Goal: Find specific page/section: Find specific page/section

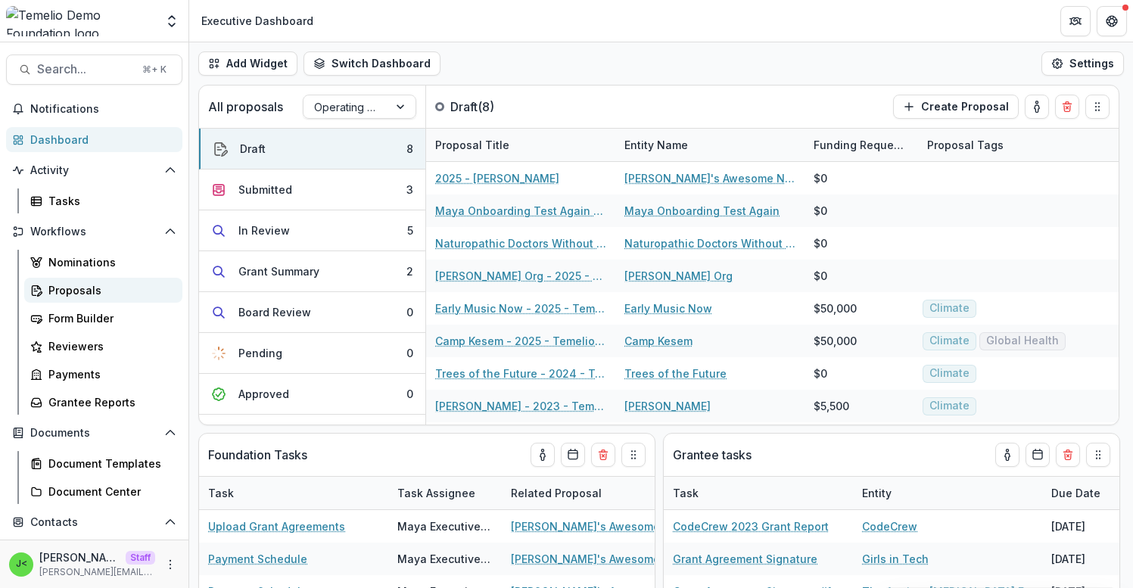
click at [100, 294] on div "Proposals" at bounding box center [109, 290] width 122 height 16
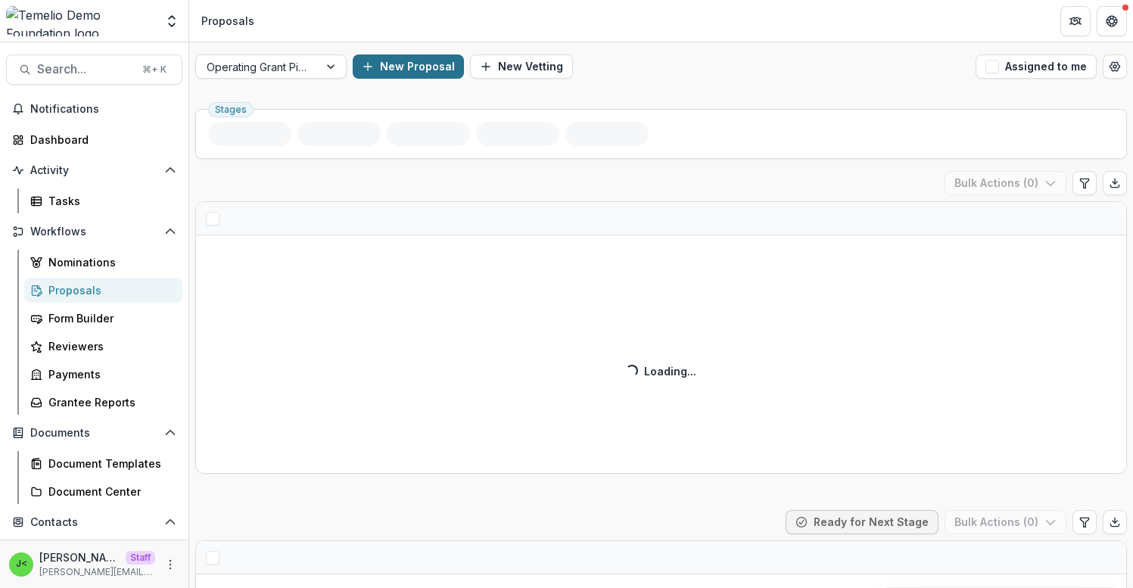
click at [425, 62] on button "New Proposal" at bounding box center [408, 66] width 111 height 24
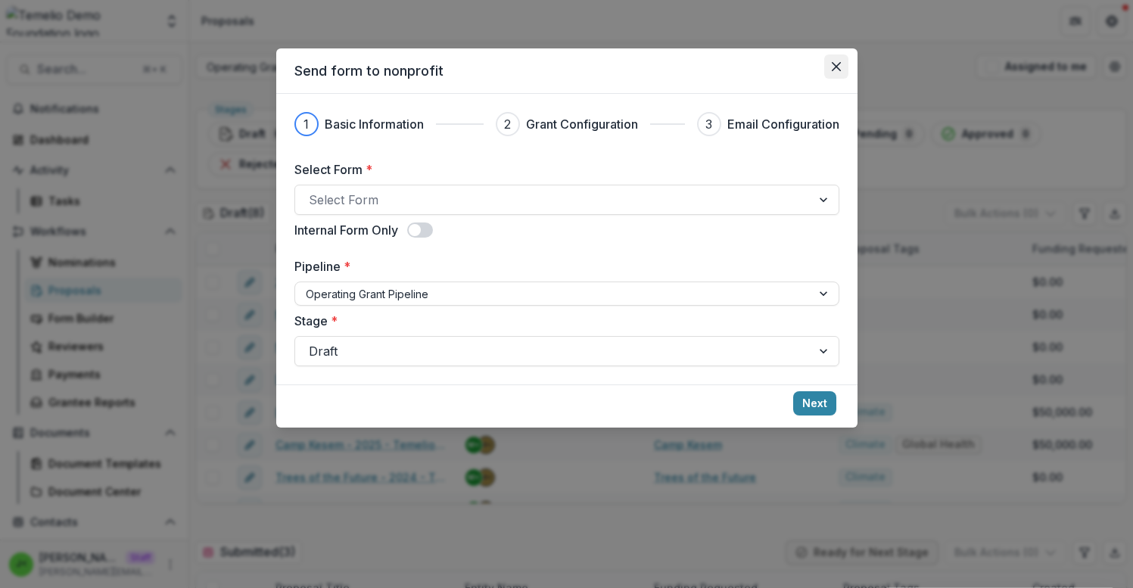
click at [837, 66] on icon "Close" at bounding box center [836, 66] width 9 height 9
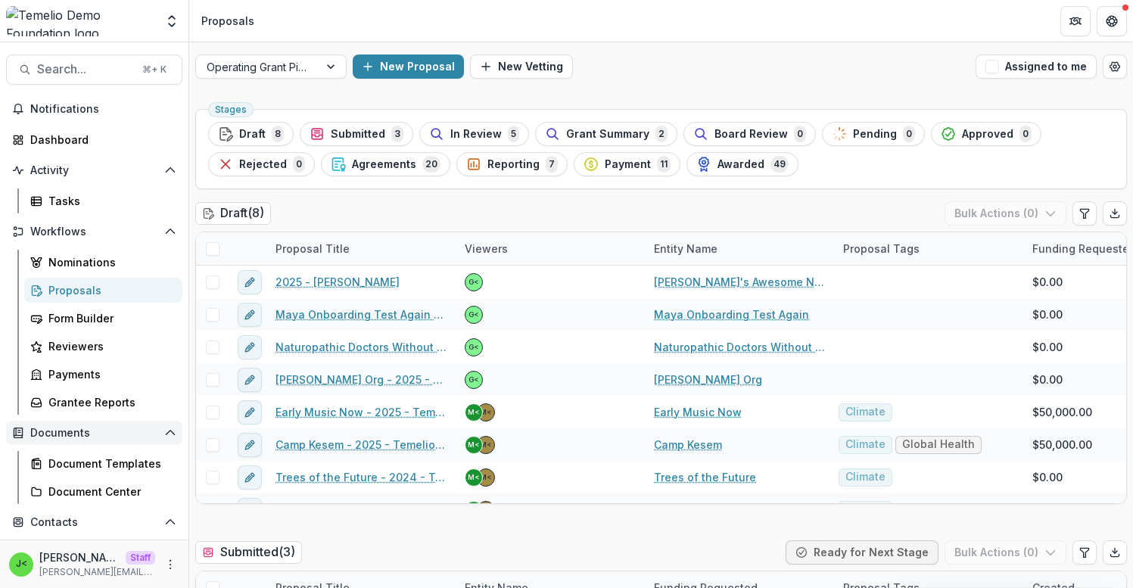
scroll to position [199, 0]
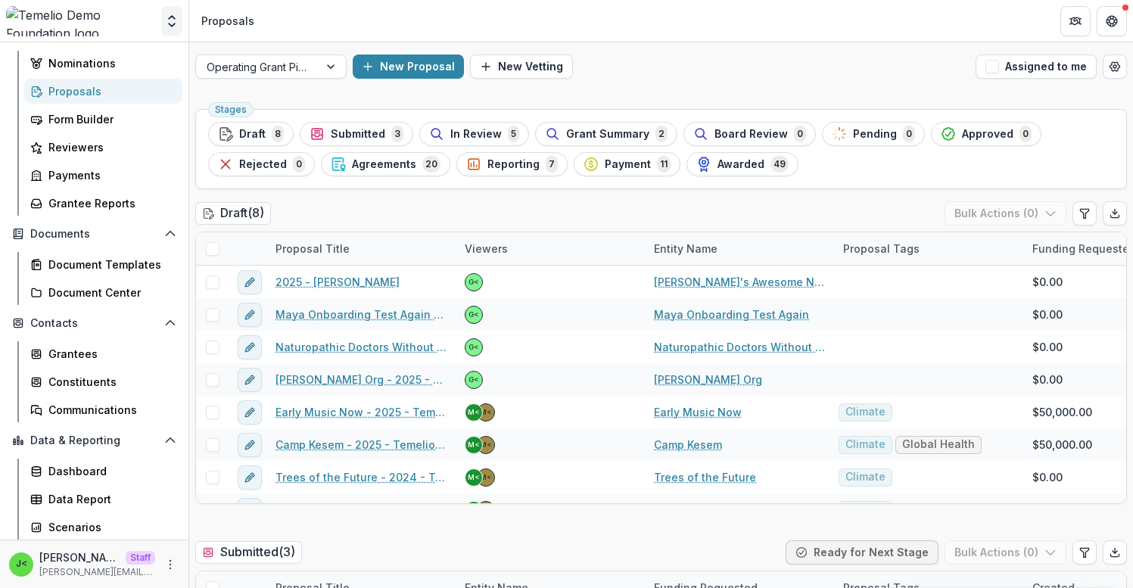
click at [175, 28] on icon "Open entity switcher" at bounding box center [171, 21] width 15 height 15
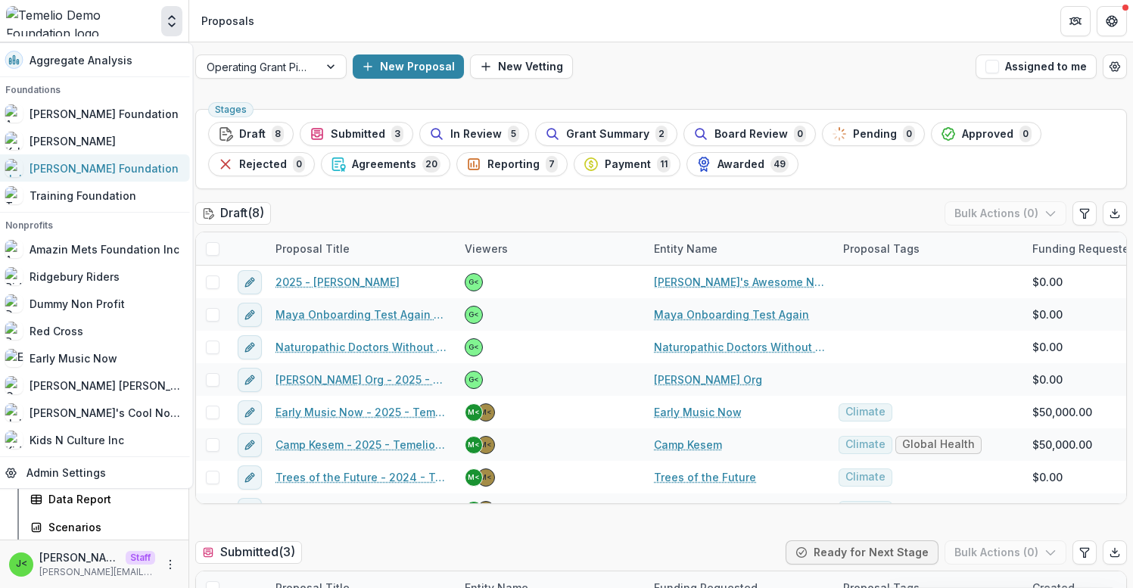
click at [97, 167] on div "[PERSON_NAME] Foundation" at bounding box center [104, 168] width 149 height 16
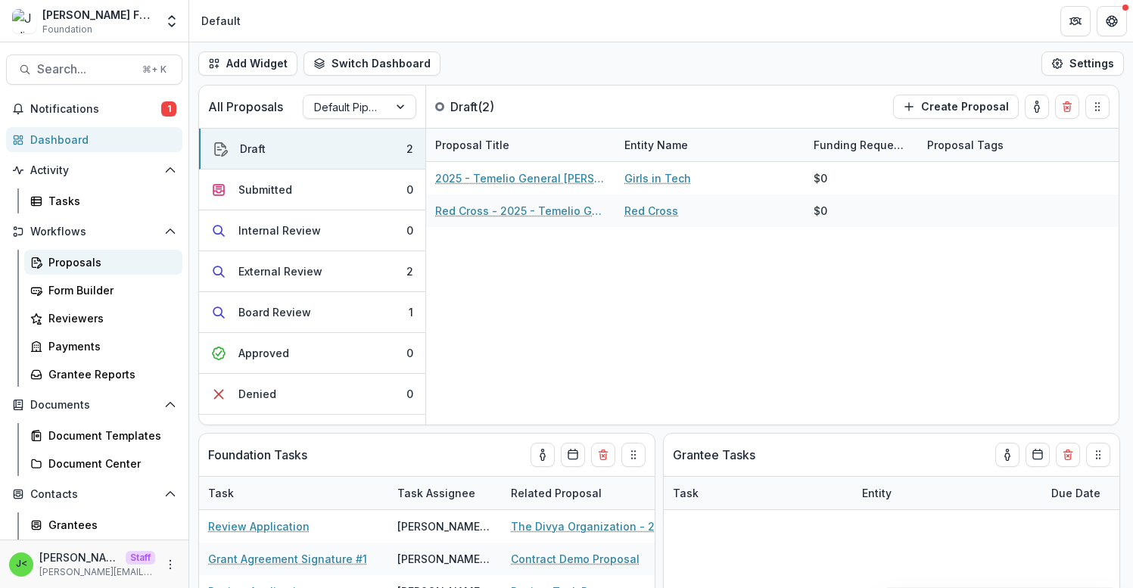
click at [97, 264] on div "Proposals" at bounding box center [109, 262] width 122 height 16
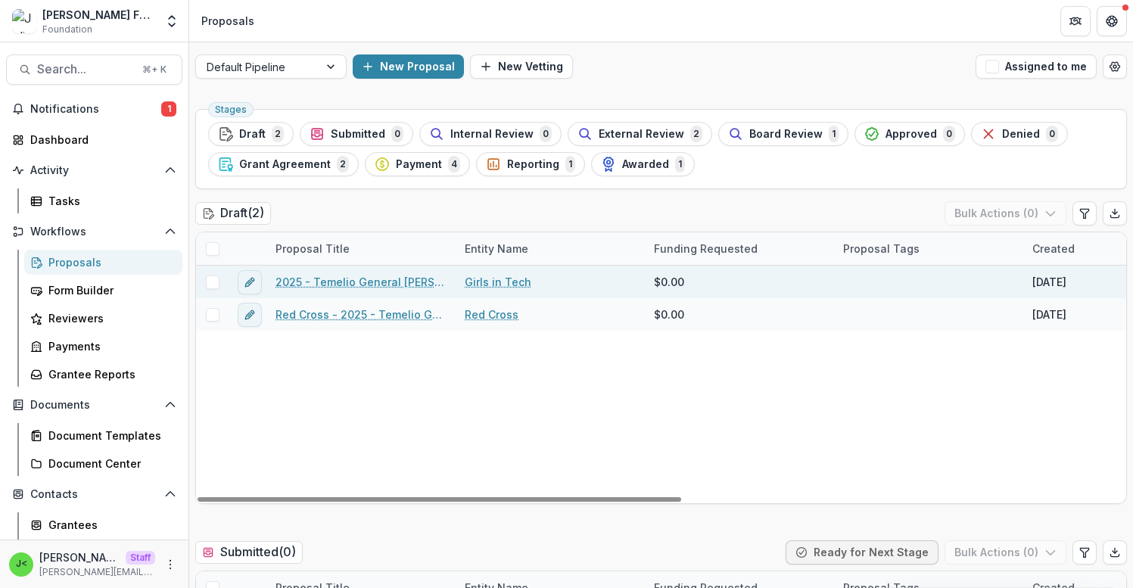
click at [378, 282] on link "2025 - Temelio General [PERSON_NAME]" at bounding box center [361, 282] width 171 height 16
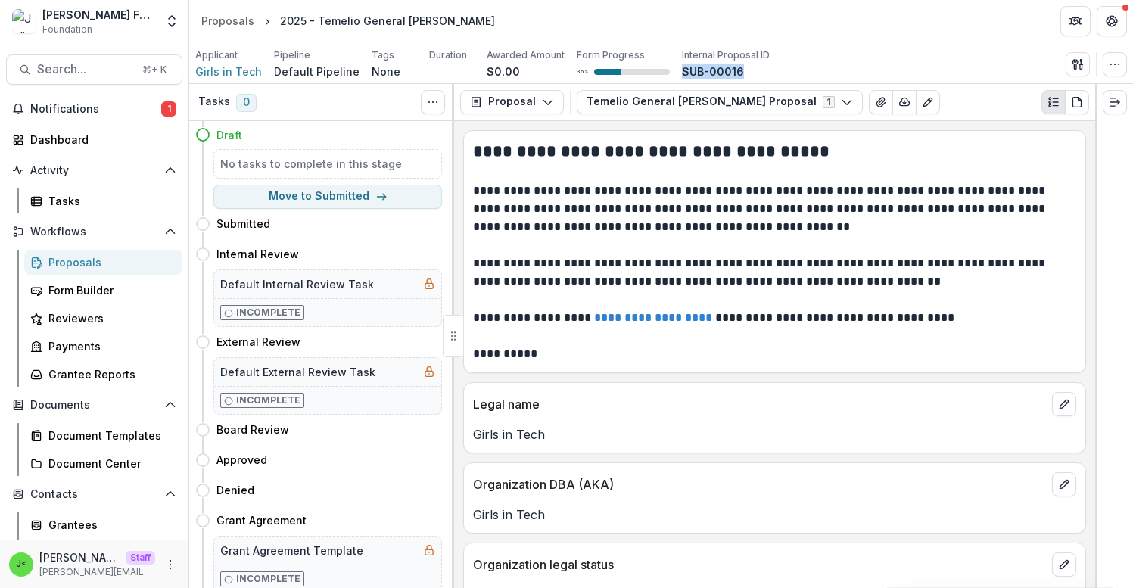
drag, startPoint x: 732, startPoint y: 76, endPoint x: 666, endPoint y: 70, distance: 66.1
click at [666, 70] on div "Applicant Girls in Tech Pipeline Default Pipeline Tags None All tags Duration A…" at bounding box center [482, 63] width 574 height 31
click at [738, 75] on div "SUB-00016" at bounding box center [726, 72] width 88 height 16
drag, startPoint x: 738, startPoint y: 75, endPoint x: 669, endPoint y: 73, distance: 68.9
click at [682, 73] on div "SUB-00016" at bounding box center [726, 72] width 88 height 16
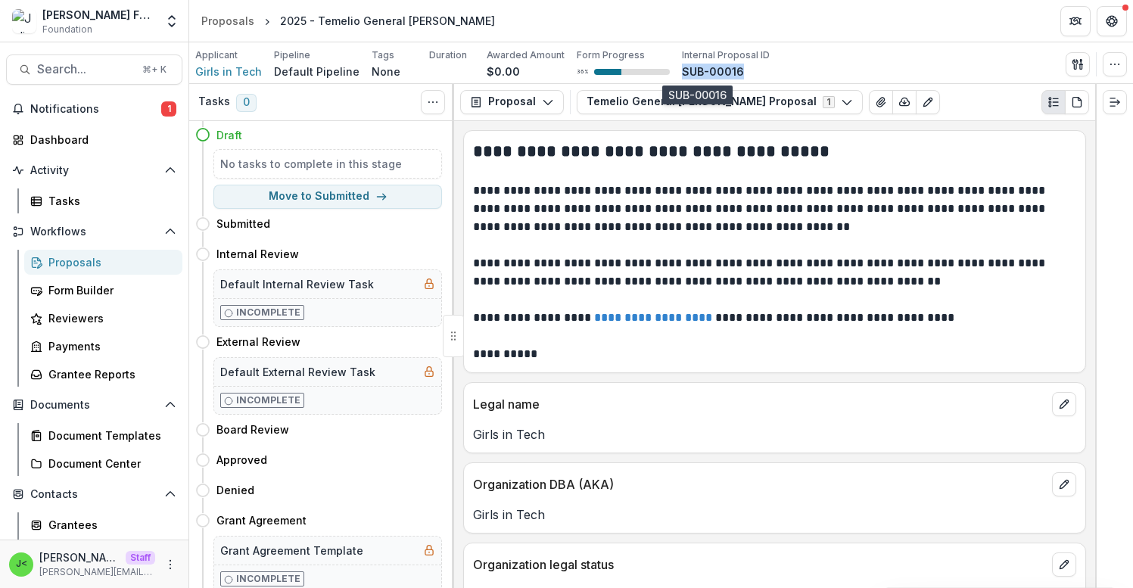
copy p "SUB-00016"
click at [91, 70] on span "Search..." at bounding box center [85, 69] width 96 height 14
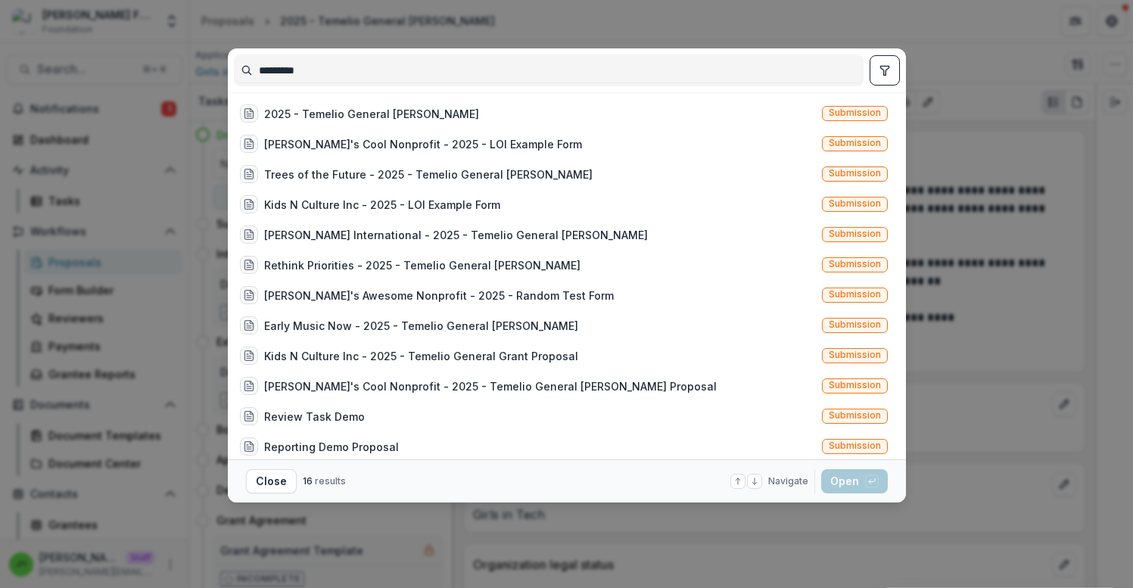
type input "*********"
click at [918, 66] on div "********* 2025 - Temelio General Grant Proposal Submission [PERSON_NAME]'s Cool…" at bounding box center [566, 294] width 1133 height 588
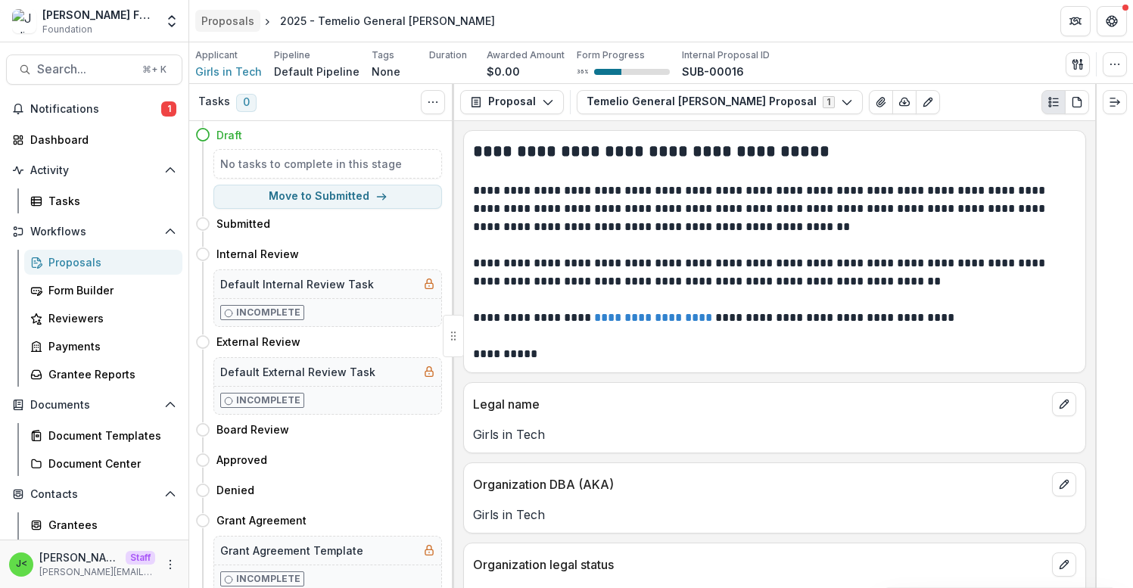
click at [218, 29] on link "Proposals" at bounding box center [227, 21] width 65 height 22
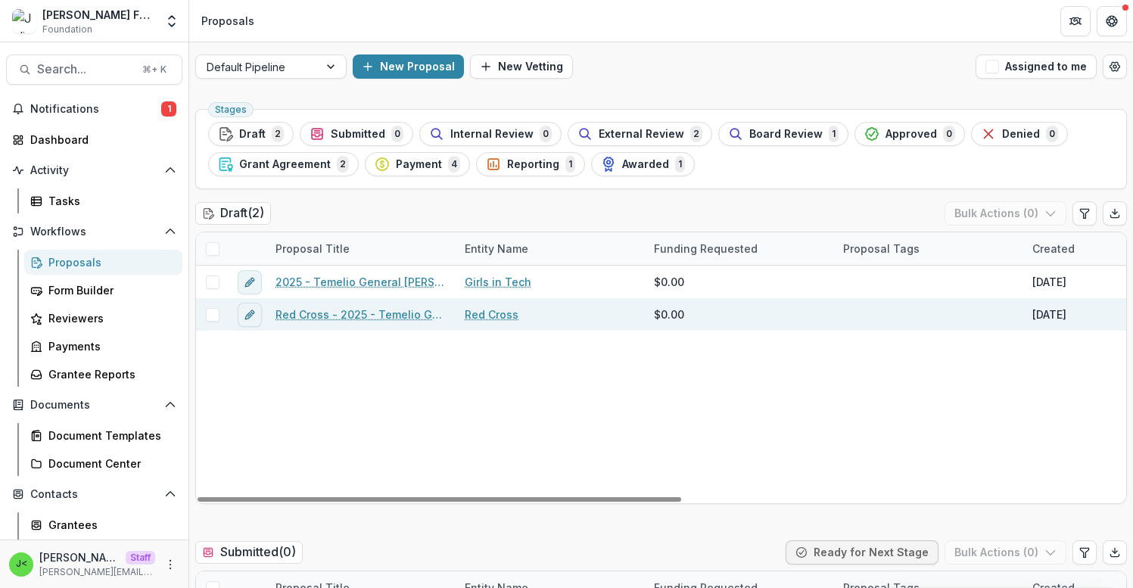
click at [349, 313] on link "Red Cross - 2025 - Temelio General [PERSON_NAME] Proposal" at bounding box center [361, 315] width 171 height 16
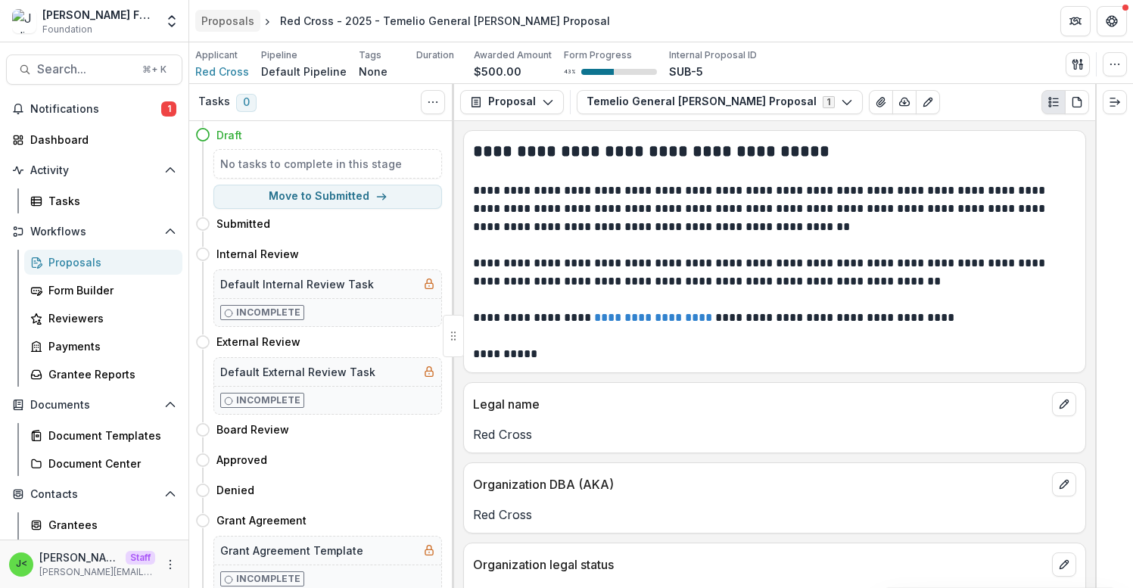
click at [244, 22] on div "Proposals" at bounding box center [227, 21] width 53 height 16
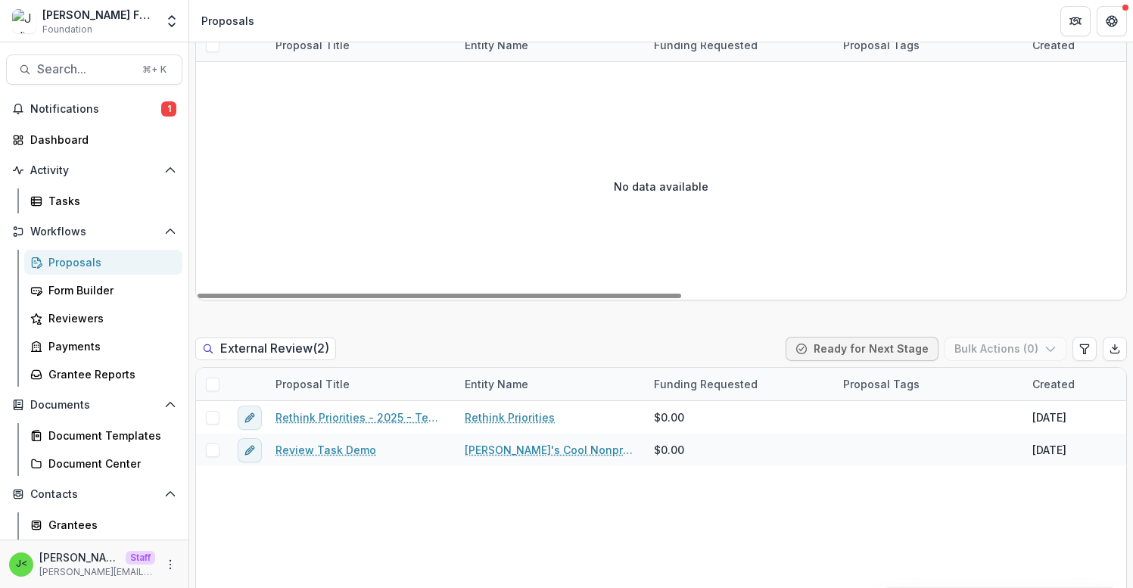
scroll to position [1039, 0]
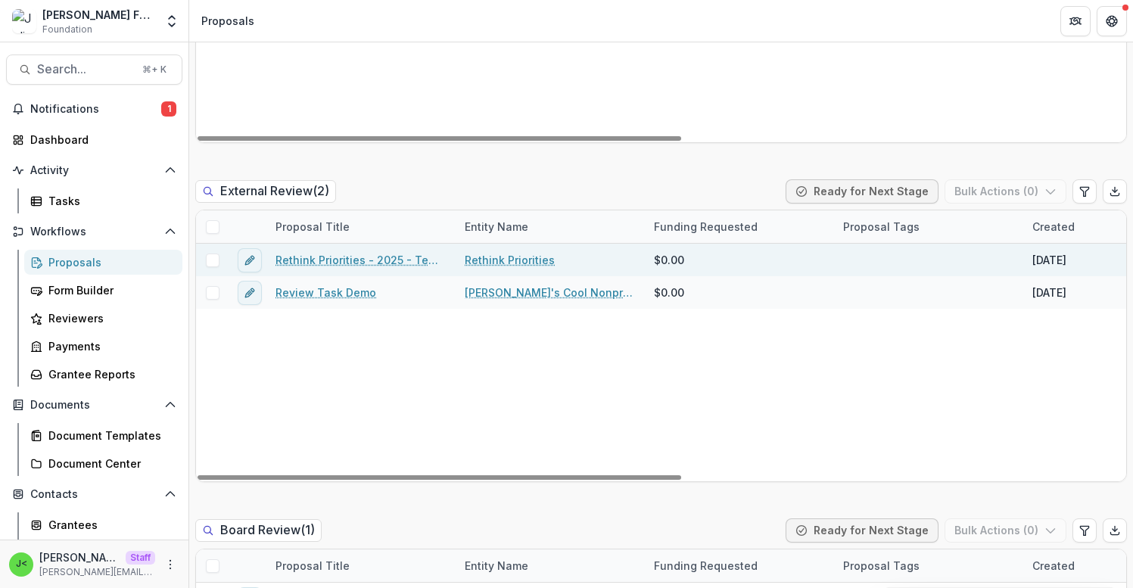
click at [350, 262] on link "Rethink Priorities - 2025 - Temelio General [PERSON_NAME]" at bounding box center [361, 260] width 171 height 16
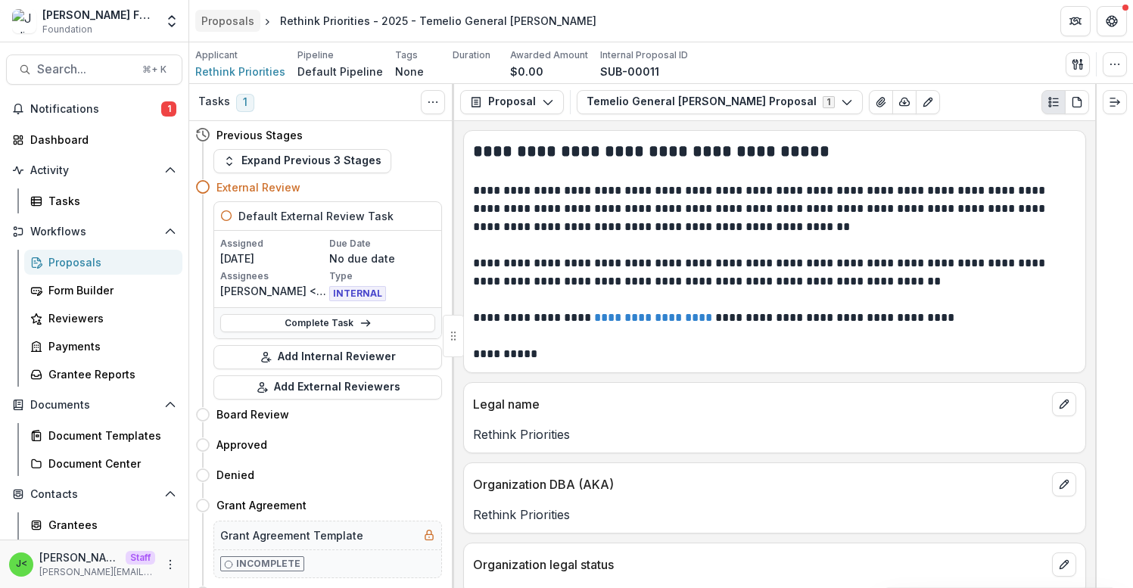
click at [222, 29] on link "Proposals" at bounding box center [227, 21] width 65 height 22
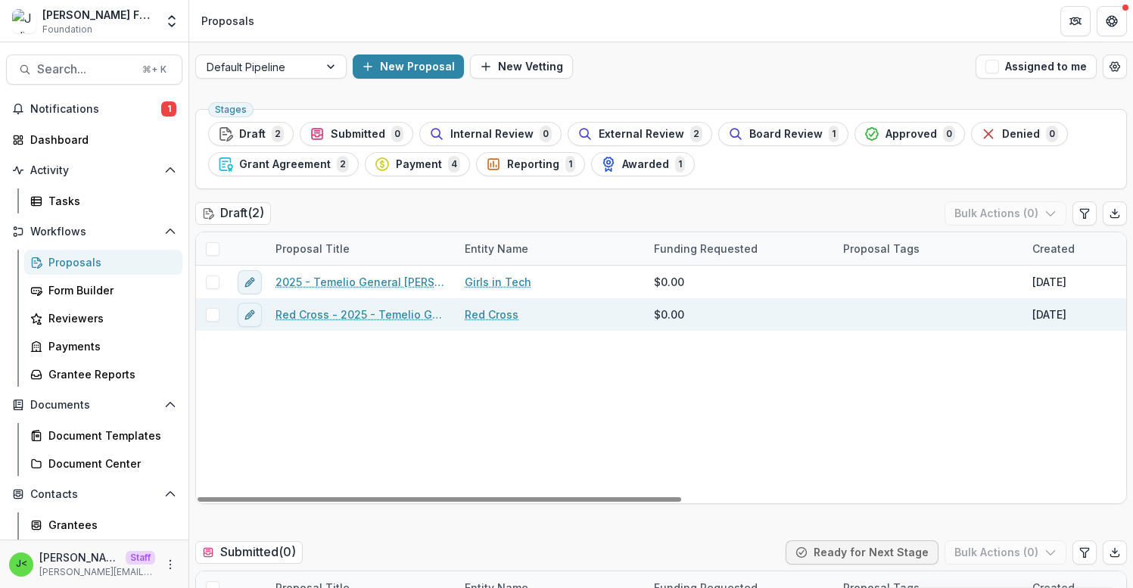
click at [353, 320] on link "Red Cross - 2025 - Temelio General [PERSON_NAME] Proposal" at bounding box center [361, 315] width 171 height 16
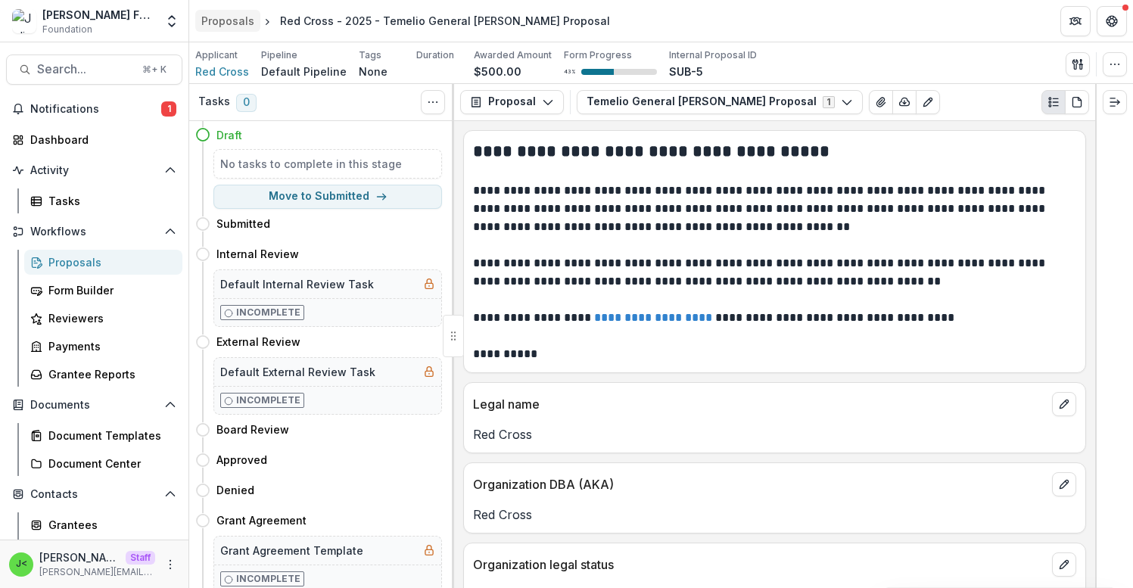
click at [221, 23] on div "Proposals" at bounding box center [227, 21] width 53 height 16
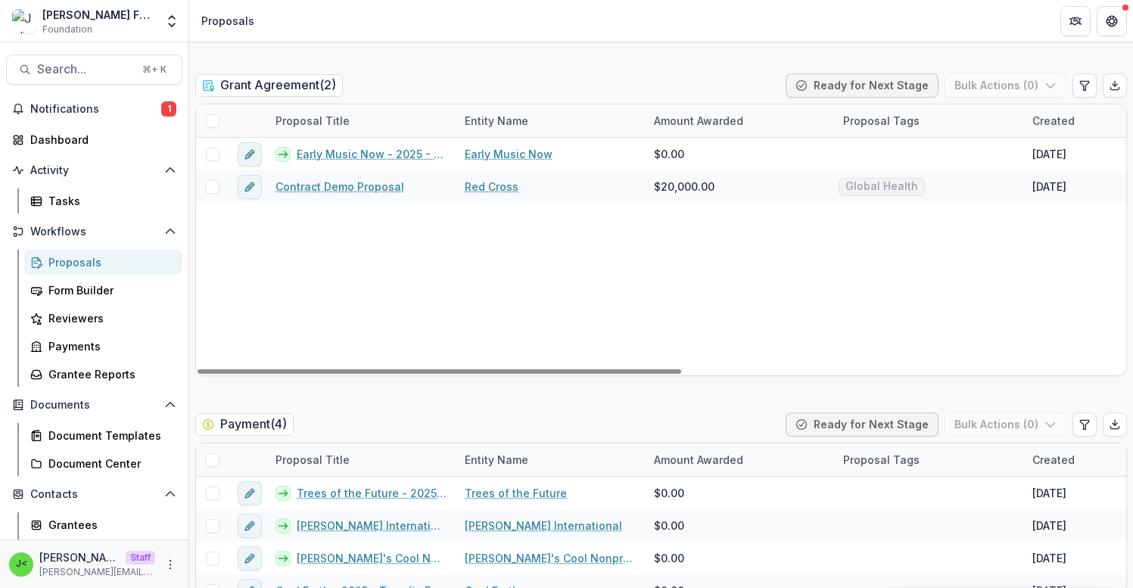
scroll to position [2424, 0]
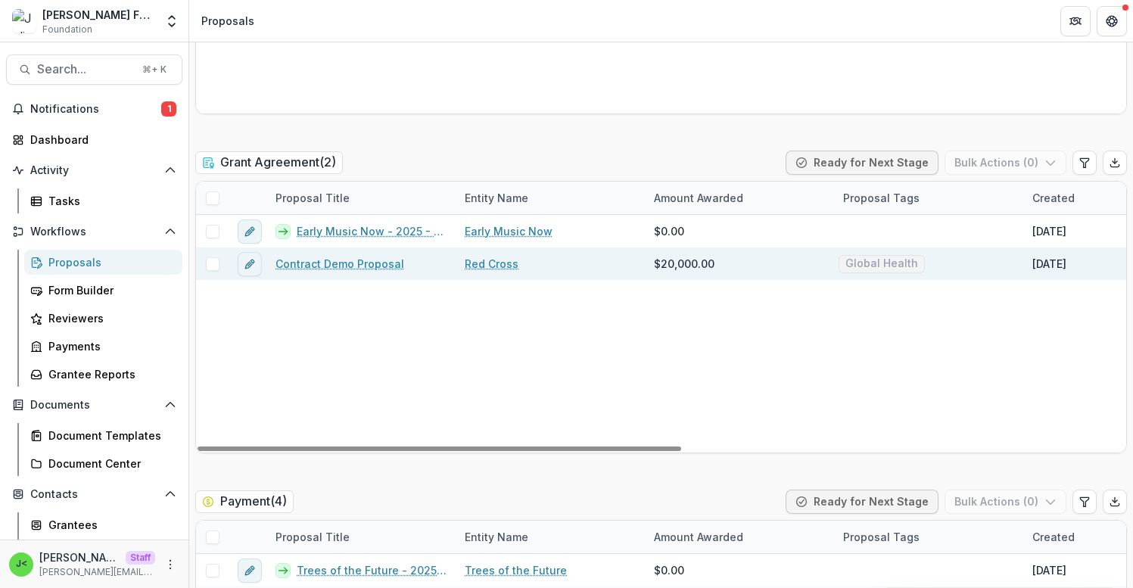
click at [360, 265] on link "Contract Demo Proposal" at bounding box center [340, 264] width 129 height 16
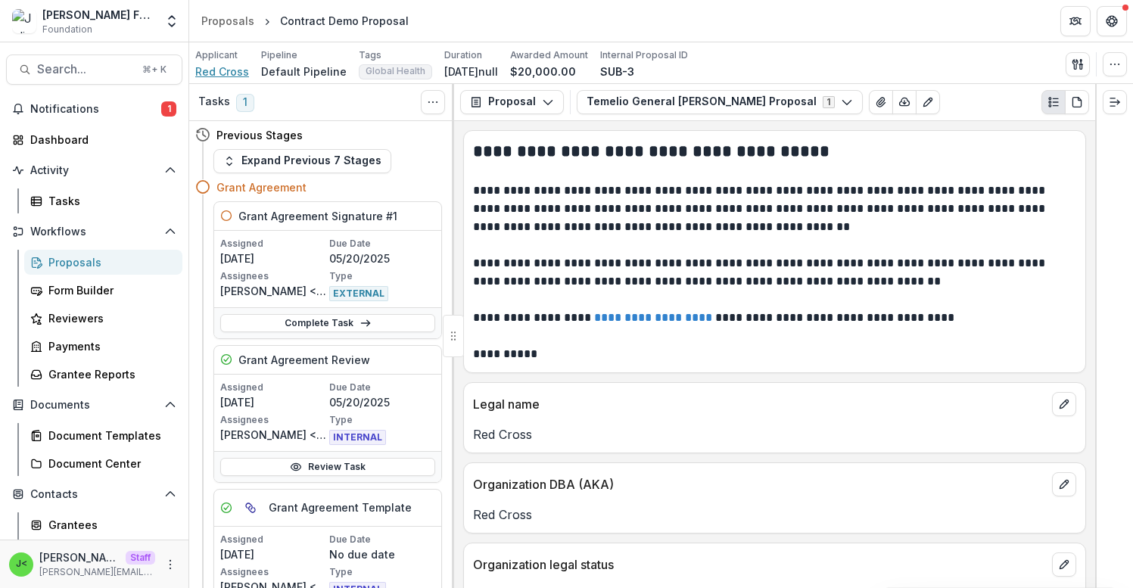
click at [238, 75] on span "Red Cross" at bounding box center [222, 72] width 54 height 16
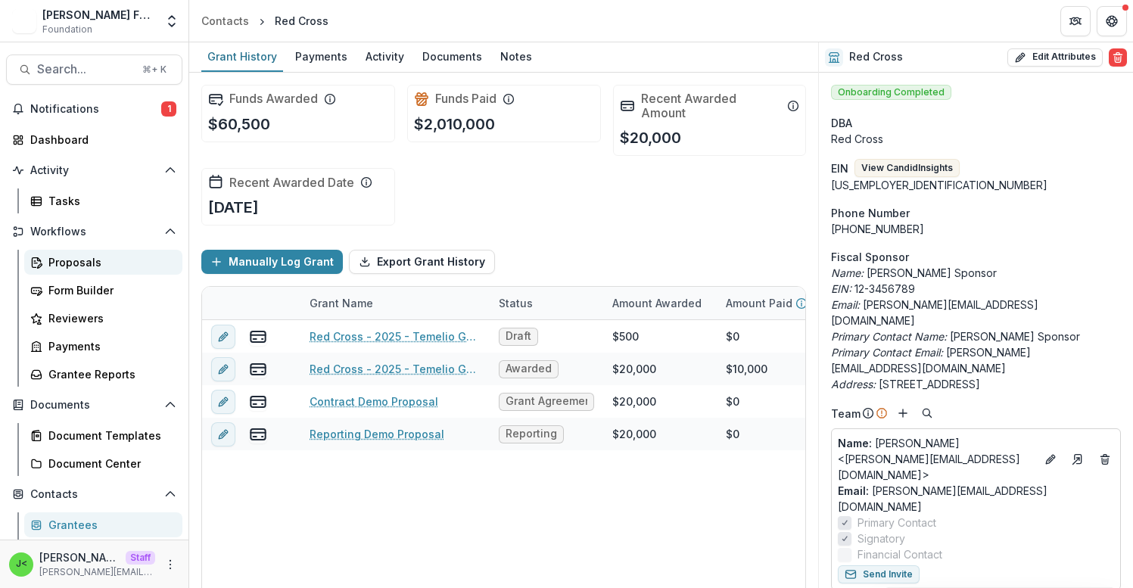
click at [92, 269] on div "Proposals" at bounding box center [109, 262] width 122 height 16
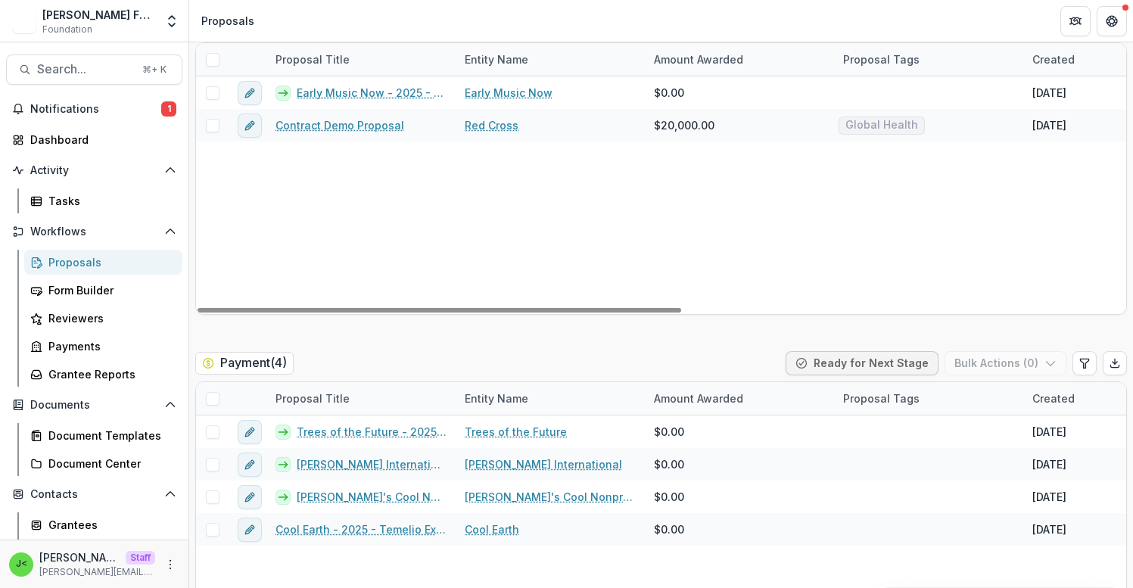
scroll to position [2592, 0]
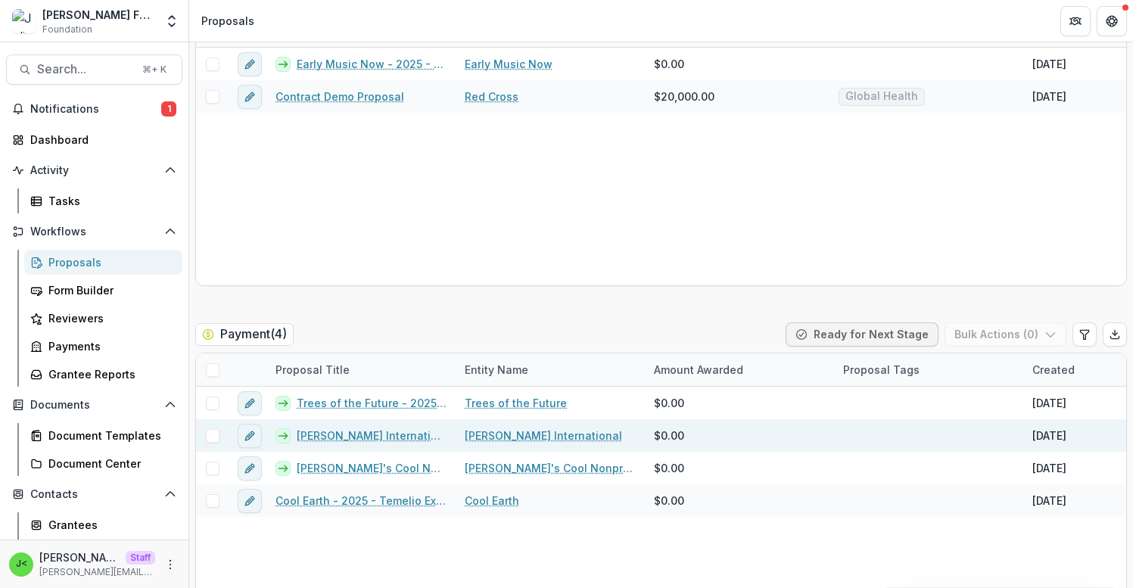
click at [380, 434] on link "[PERSON_NAME] International - 2025 - Temelio General [PERSON_NAME]" at bounding box center [372, 436] width 150 height 16
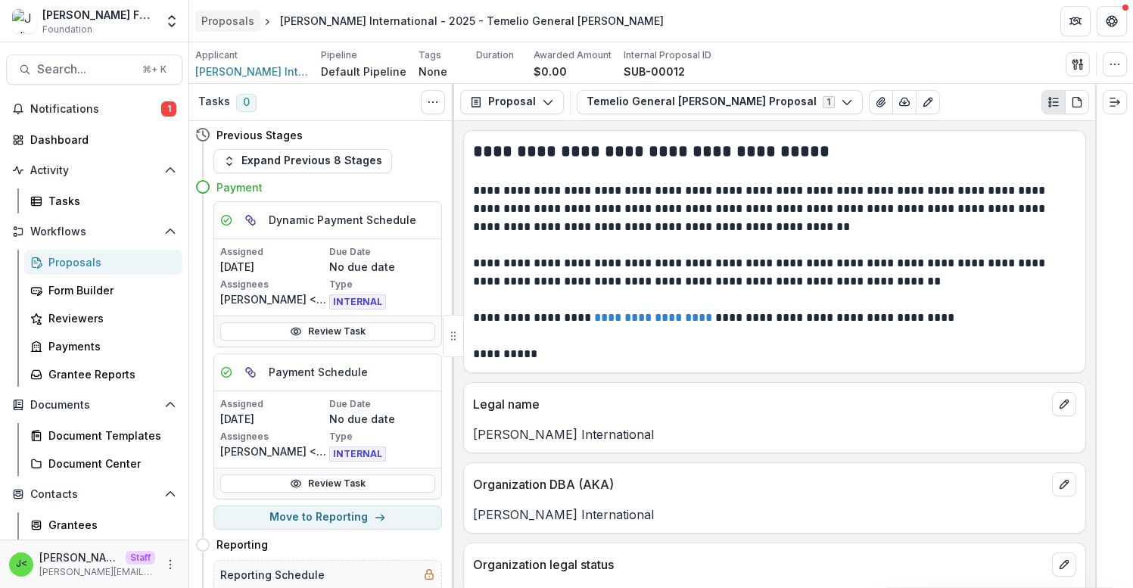
click at [232, 27] on div "Proposals" at bounding box center [227, 21] width 53 height 16
